Goal: Information Seeking & Learning: Learn about a topic

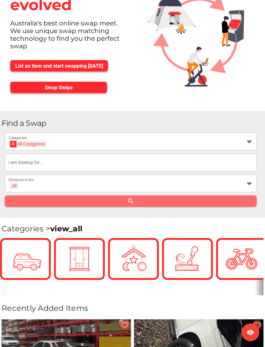
scroll to position [50, 0]
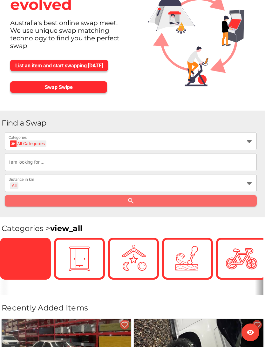
click at [32, 257] on icon at bounding box center [25, 259] width 16 height 16
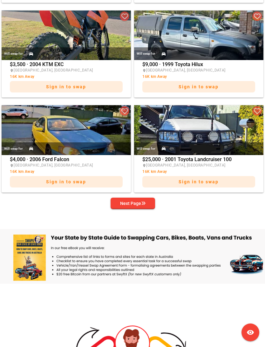
click at [151, 200] on button "Next Page" at bounding box center [133, 203] width 44 height 11
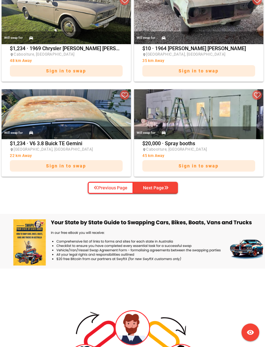
click at [166, 187] on icon "button" at bounding box center [166, 188] width 4 height 4
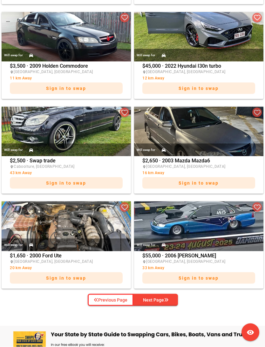
scroll to position [1032, 0]
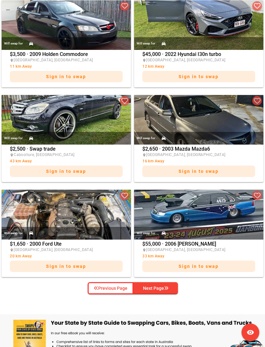
click at [164, 285] on div "Next Page" at bounding box center [155, 288] width 25 height 8
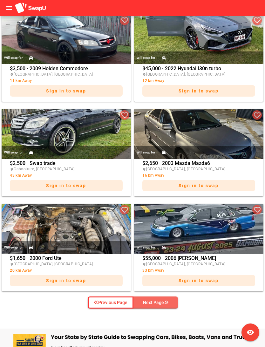
scroll to position [79, 0]
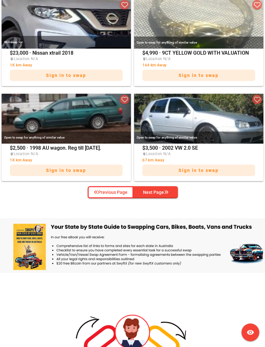
click at [170, 188] on span "Next Page" at bounding box center [156, 192] width 34 height 10
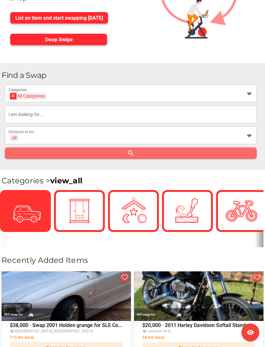
scroll to position [95, 0]
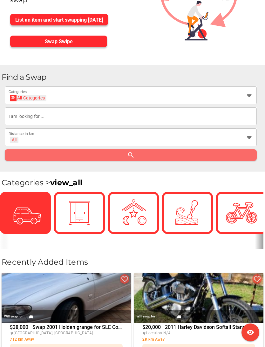
click at [250, 94] on icon at bounding box center [249, 95] width 8 height 8
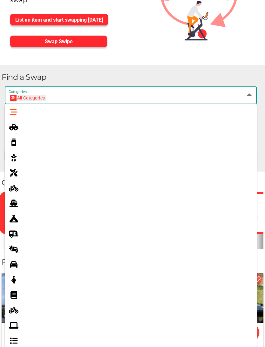
click at [17, 263] on icon at bounding box center [14, 264] width 8 height 8
type input "Cars"
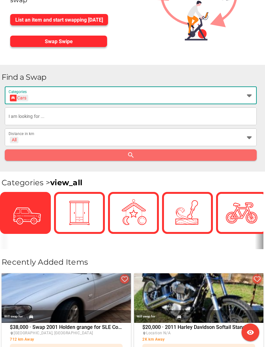
click at [53, 116] on input "text" at bounding box center [131, 116] width 244 height 18
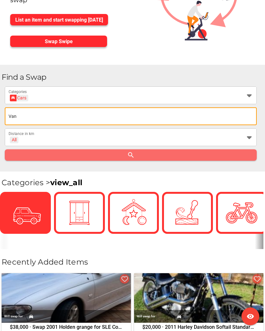
click at [147, 116] on input "Van" at bounding box center [131, 116] width 244 height 18
click at [28, 116] on input "Van" at bounding box center [131, 116] width 244 height 18
type input "Van"
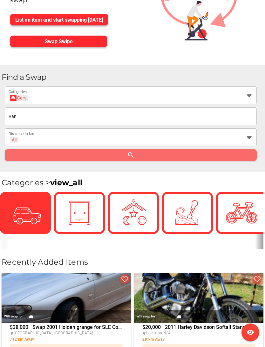
click at [34, 208] on img at bounding box center [26, 213] width 32 height 32
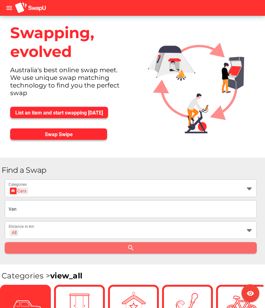
scroll to position [0, 0]
